Goal: Information Seeking & Learning: Learn about a topic

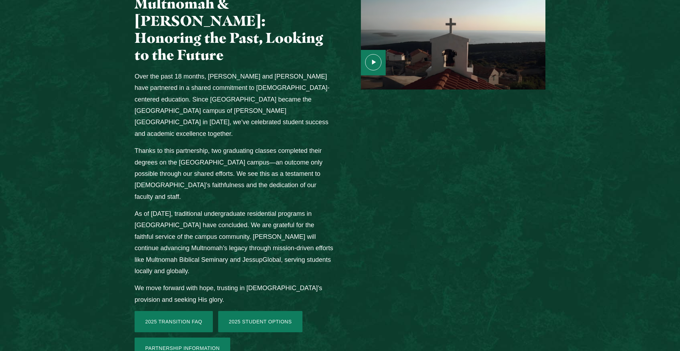
scroll to position [906, 0]
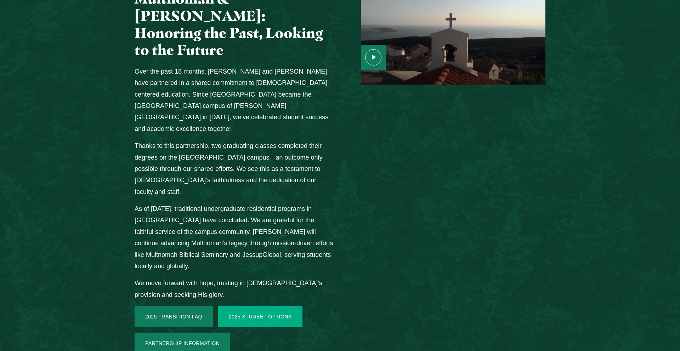
click at [259, 306] on link "2025 Student Options" at bounding box center [260, 316] width 84 height 21
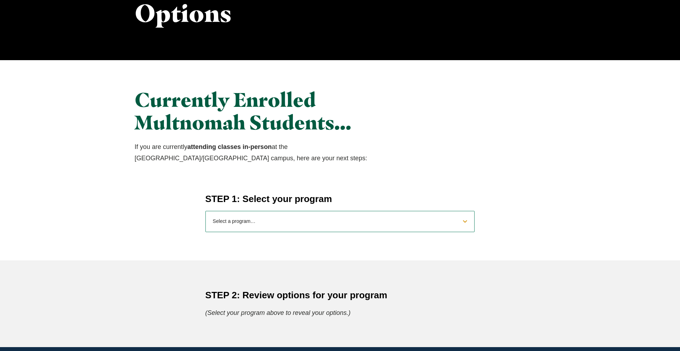
scroll to position [157, 0]
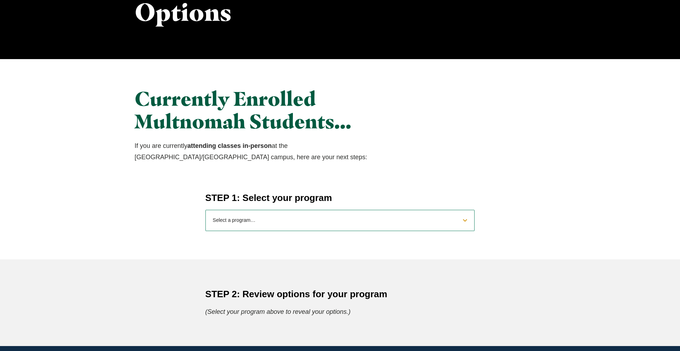
click at [282, 225] on select "Select a program… BS [DEMOGRAPHIC_DATA] and Theology BS Biology BS Business Adm…" at bounding box center [339, 220] width 269 height 21
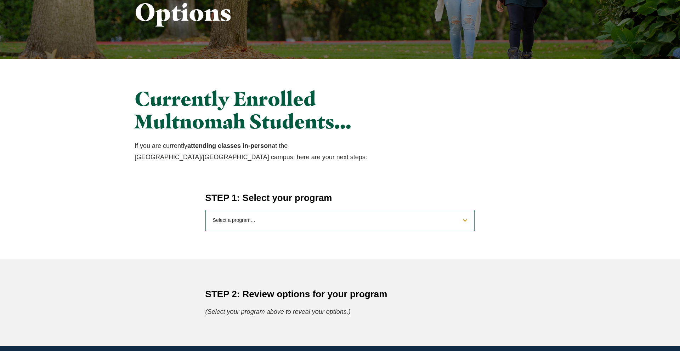
select select "2025bibletheology"
click at [205, 210] on select "Select a program… BS [DEMOGRAPHIC_DATA] and Theology BS Biology BS Business Adm…" at bounding box center [339, 220] width 269 height 21
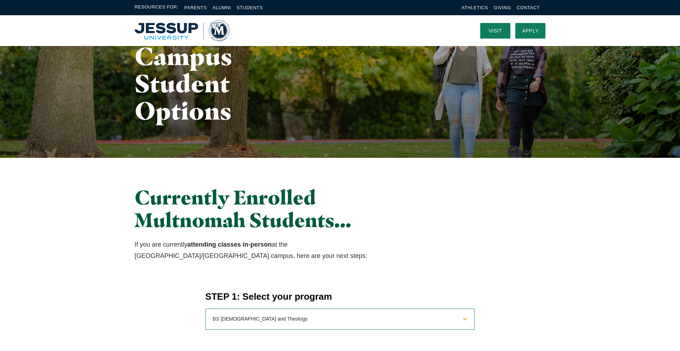
scroll to position [0, 0]
